Goal: Check status: Check status

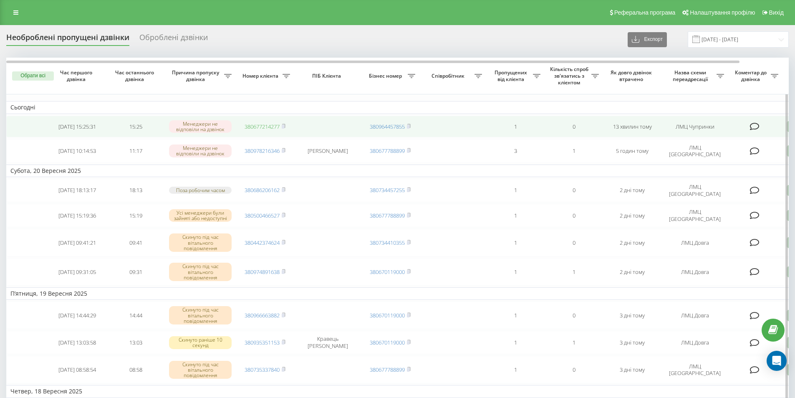
drag, startPoint x: 264, startPoint y: 133, endPoint x: 259, endPoint y: 130, distance: 5.8
click at [264, 133] on td "380677214277" at bounding box center [265, 127] width 58 height 22
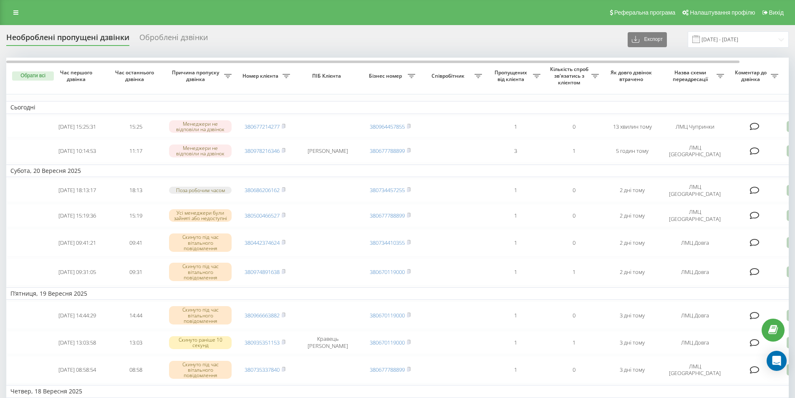
click at [160, 39] on div "Оброблені дзвінки" at bounding box center [173, 39] width 68 height 13
